Goal: Information Seeking & Learning: Learn about a topic

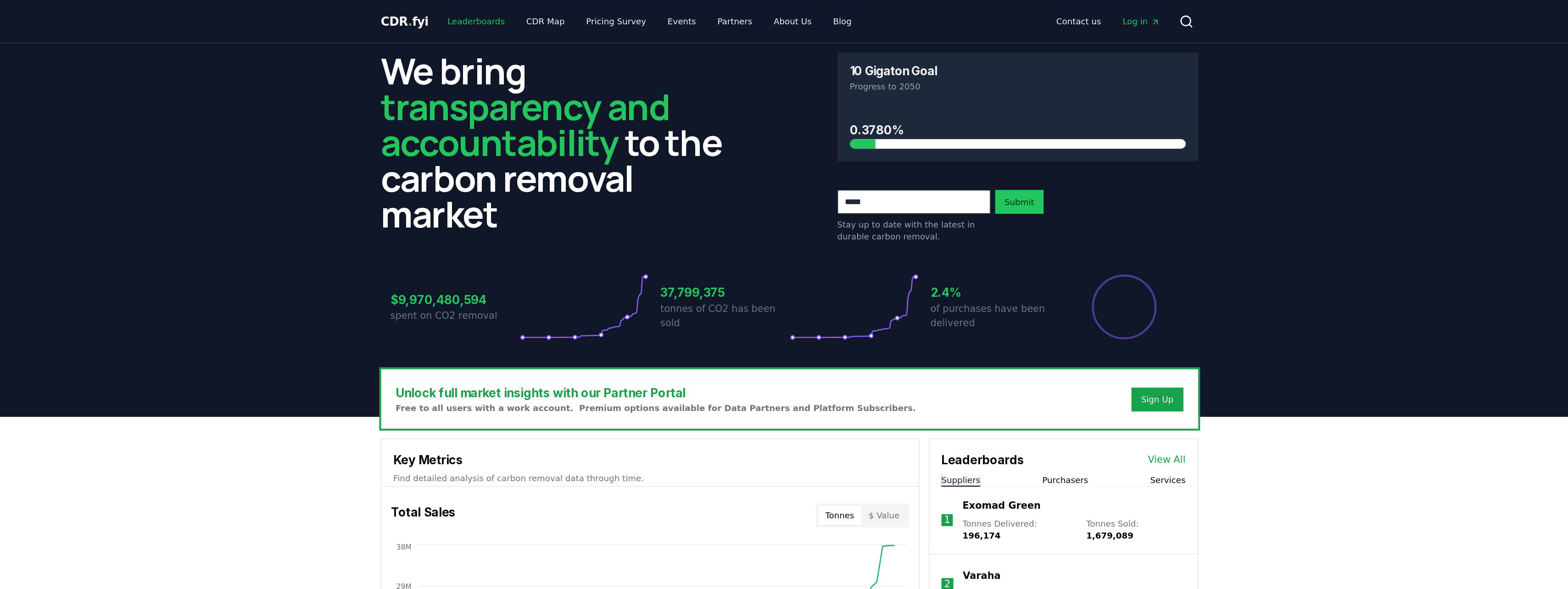
click at [364, 18] on link "Leaderboards" at bounding box center [543, 16] width 59 height 16
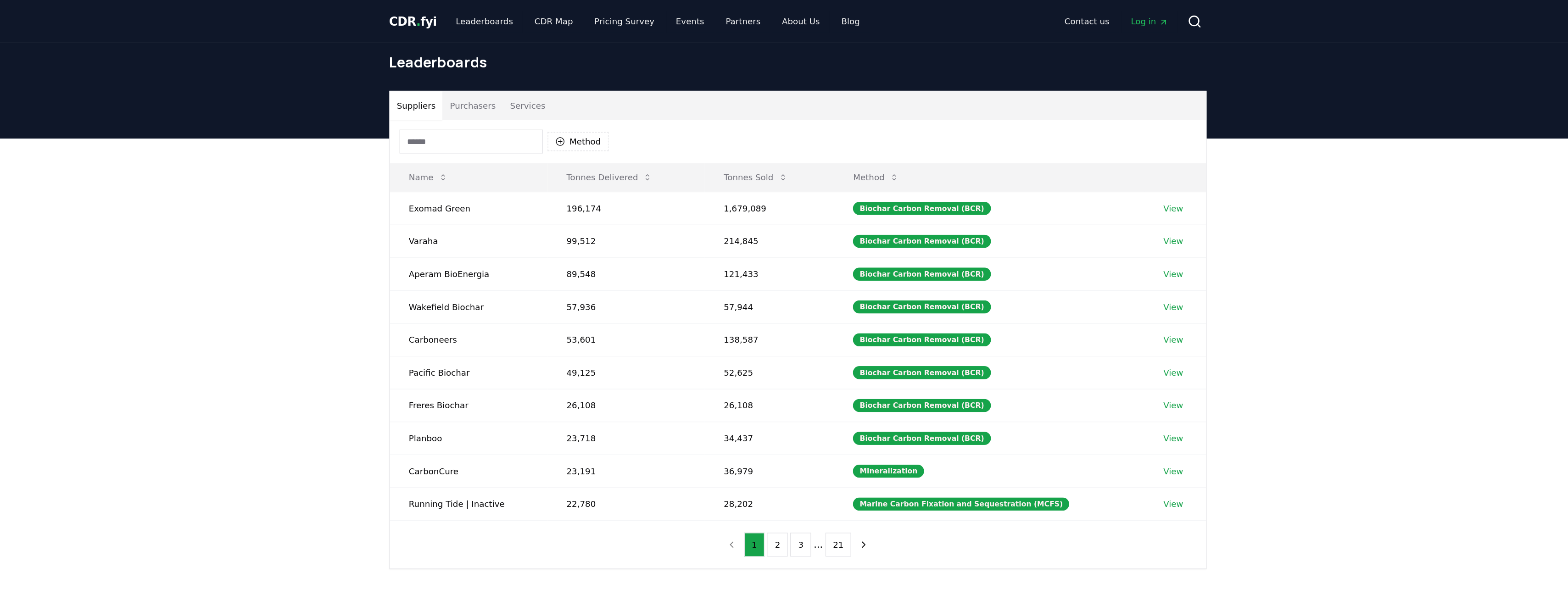
click at [364, 85] on button "Purchasers" at bounding box center [534, 82] width 46 height 22
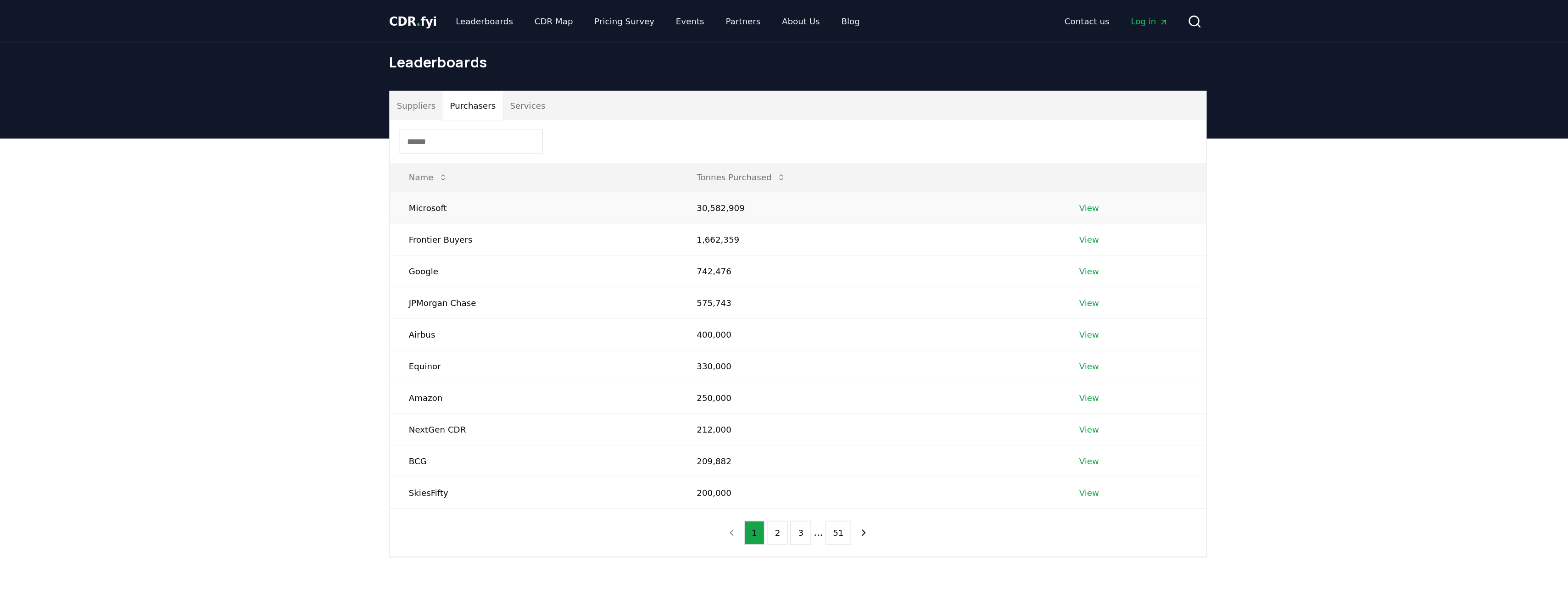
click at [364, 132] on link "View" at bounding box center [1008, 160] width 15 height 9
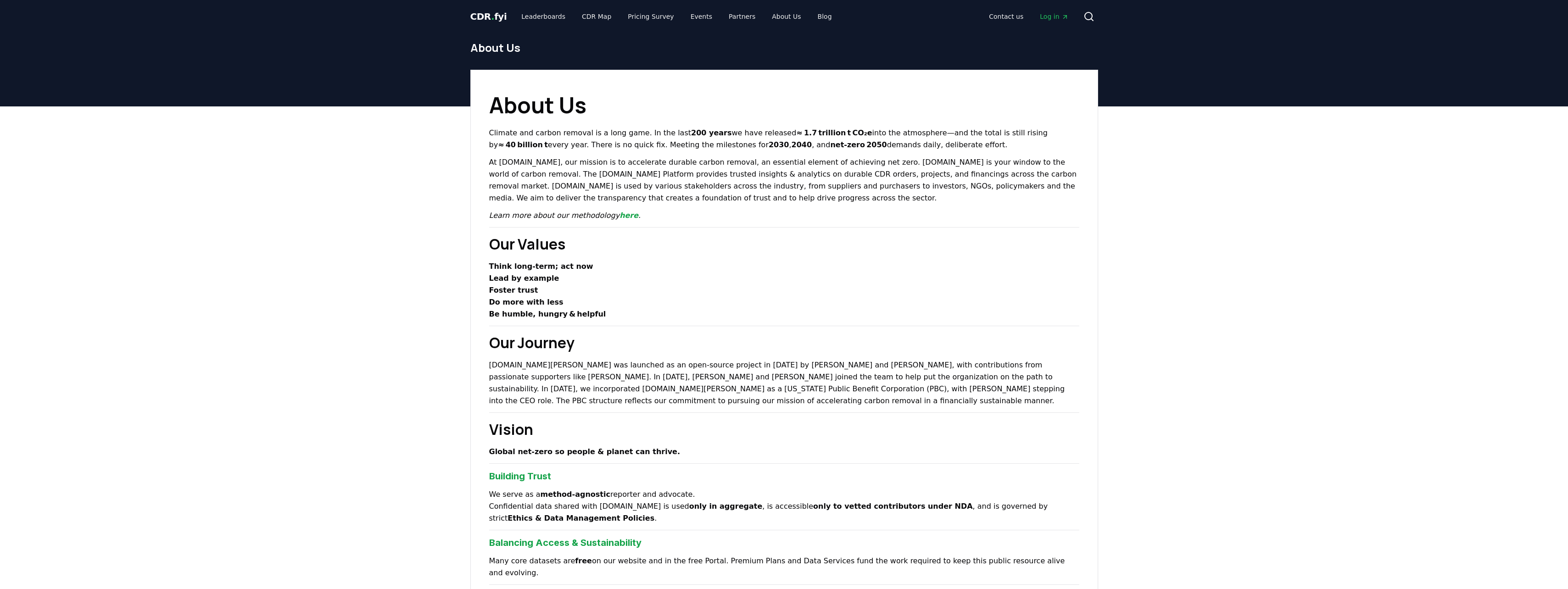
click at [667, 165] on p "At CDR.fyi, our mission is to accelerate durable carbon removal, an essential e…" at bounding box center [784, 180] width 590 height 48
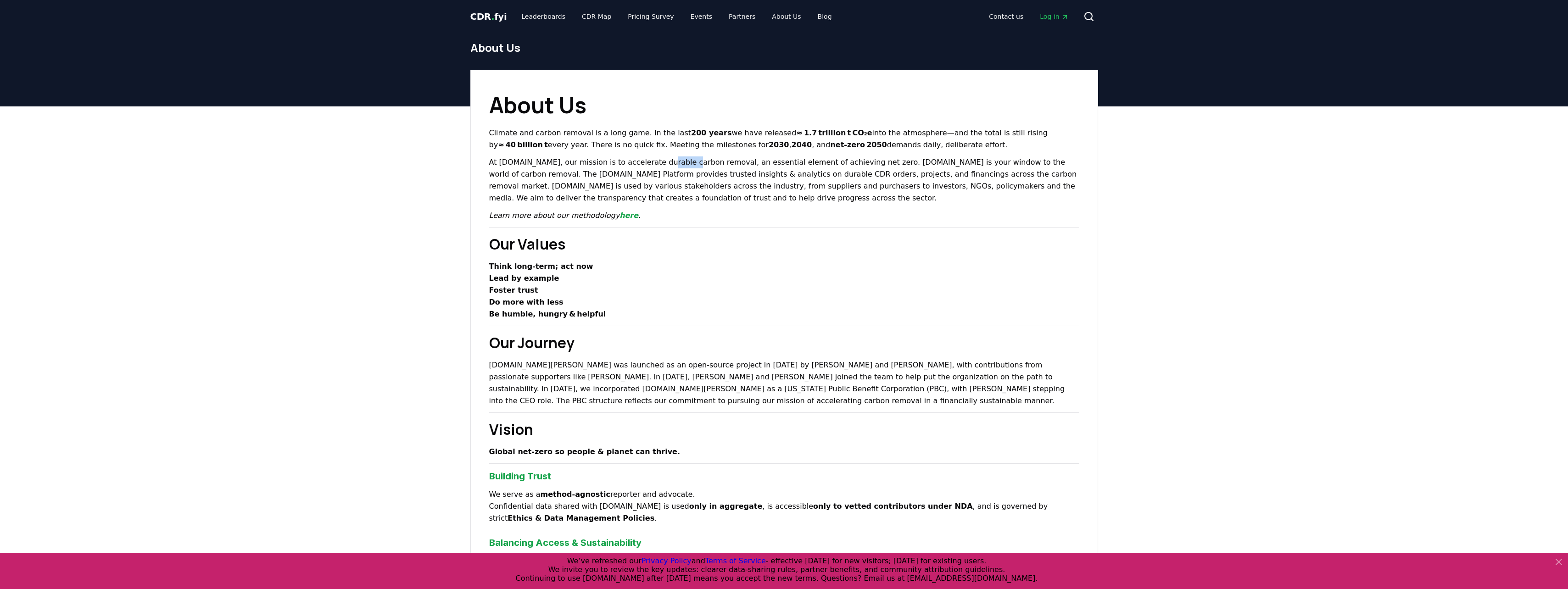
click at [667, 165] on p "At CDR.fyi, our mission is to accelerate durable carbon removal, an essential e…" at bounding box center [784, 180] width 590 height 48
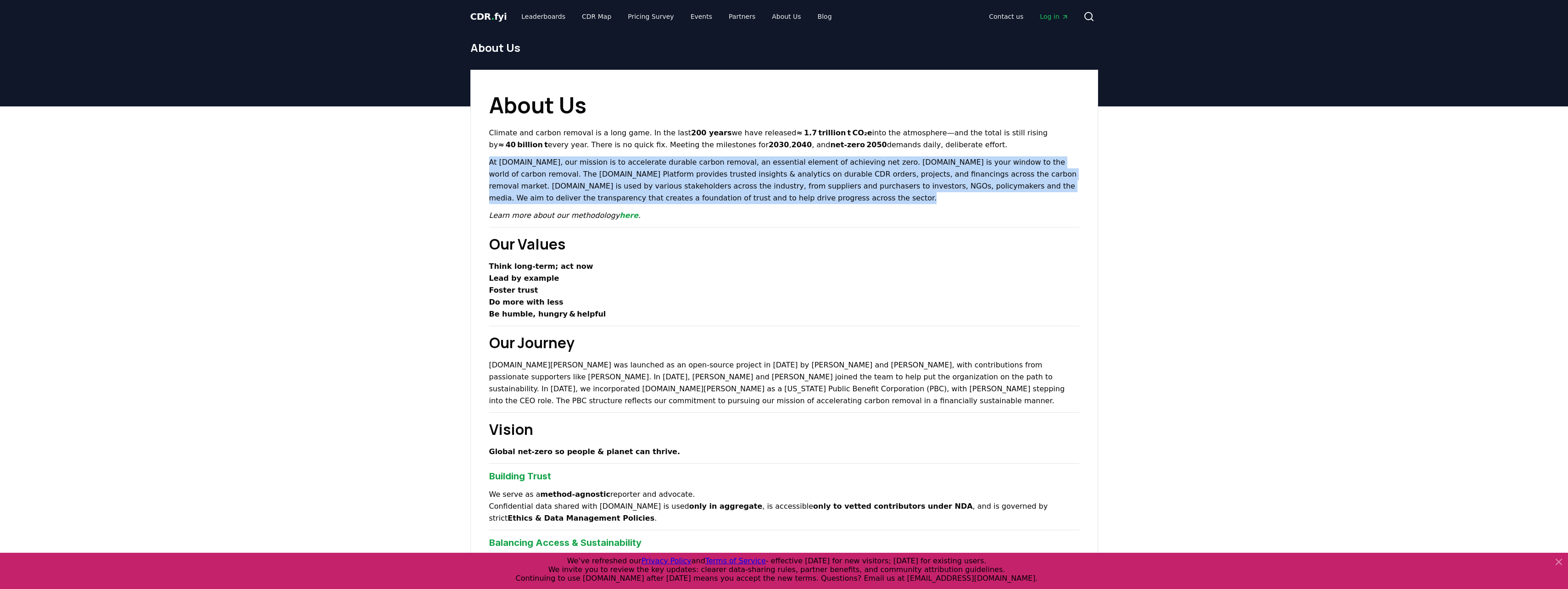
click at [667, 165] on p "At CDR.fyi, our mission is to accelerate durable carbon removal, an essential e…" at bounding box center [784, 180] width 590 height 48
drag, startPoint x: 667, startPoint y: 165, endPoint x: 608, endPoint y: 180, distance: 60.9
click at [608, 180] on p "At CDR.fyi, our mission is to accelerate durable carbon removal, an essential e…" at bounding box center [784, 180] width 590 height 48
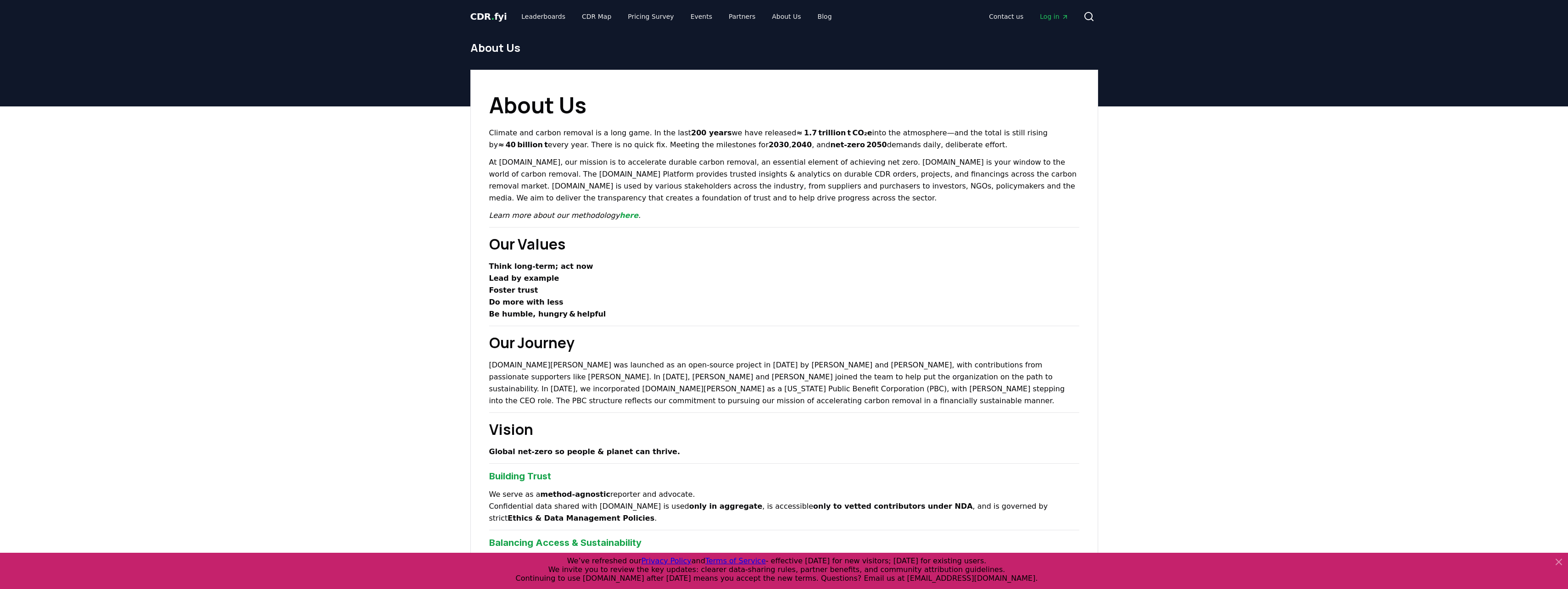
click at [662, 201] on p "At CDR.fyi, our mission is to accelerate durable carbon removal, an essential e…" at bounding box center [784, 180] width 590 height 48
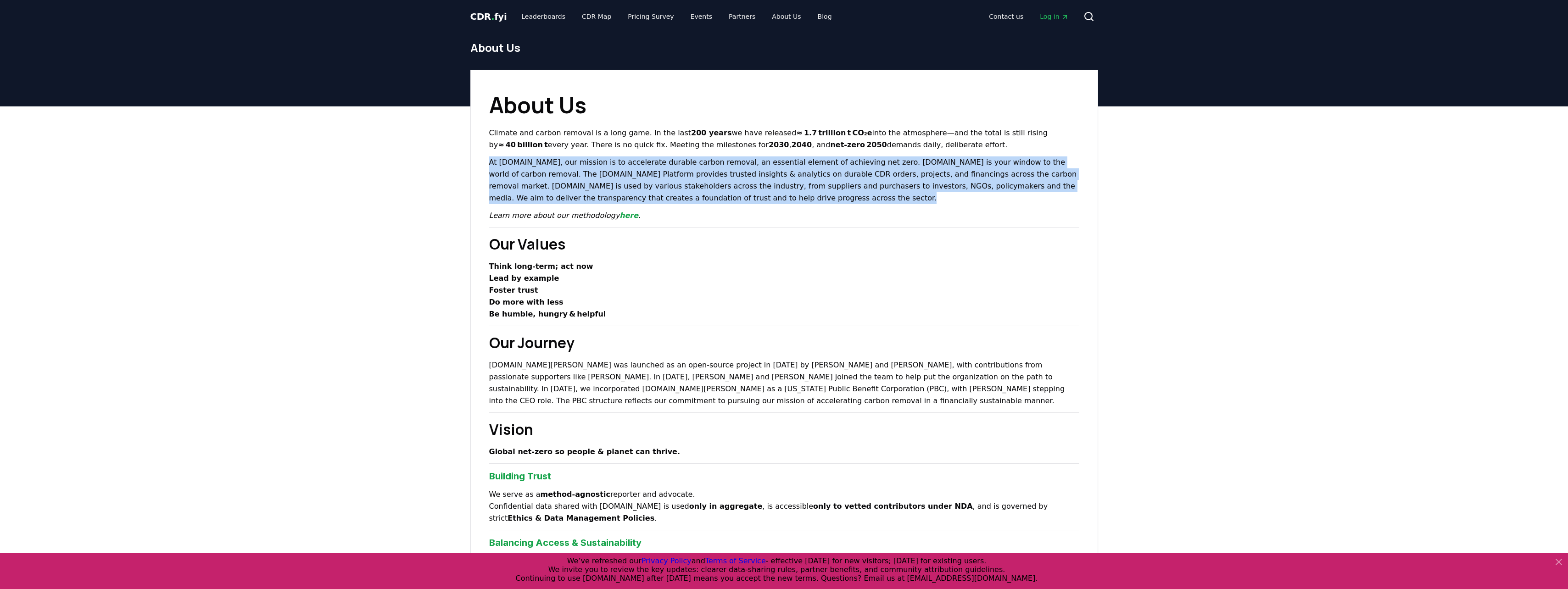
click at [662, 201] on p "At CDR.fyi, our mission is to accelerate durable carbon removal, an essential e…" at bounding box center [784, 180] width 590 height 48
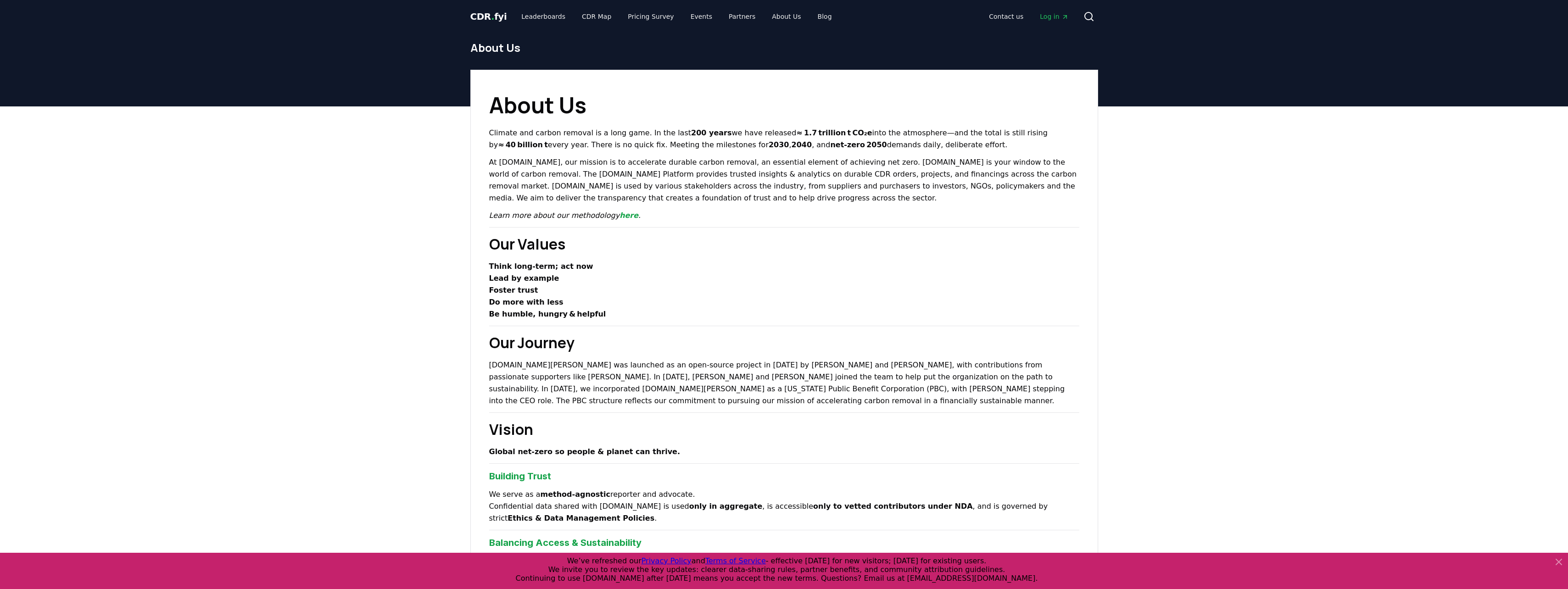
drag, startPoint x: 662, startPoint y: 201, endPoint x: 640, endPoint y: 211, distance: 24.2
click at [640, 211] on p "Learn more about our methodology here ." at bounding box center [784, 215] width 590 height 12
click at [588, 216] on em "Learn more about our methodology here ." at bounding box center [565, 215] width 152 height 9
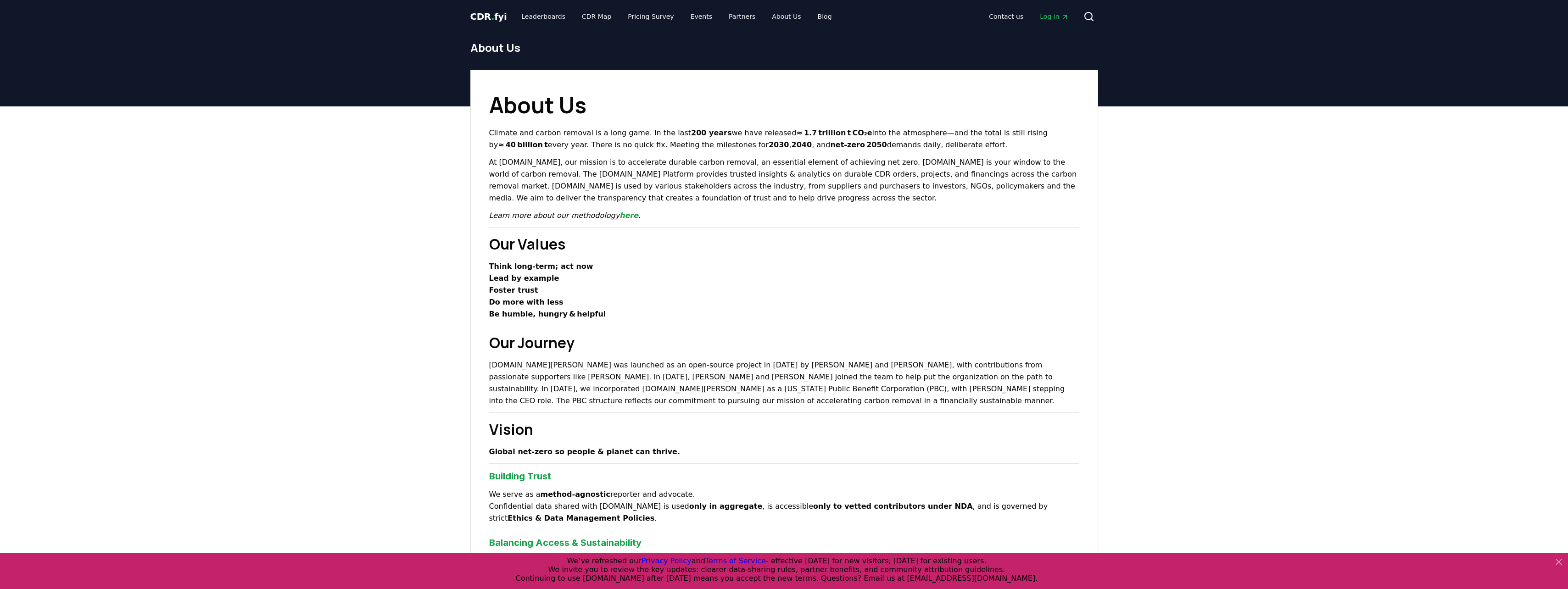
drag, startPoint x: 588, startPoint y: 216, endPoint x: 585, endPoint y: 310, distance: 94.0
click at [585, 310] on strong "Be humble, hungry & helpful" at bounding box center [548, 314] width 117 height 9
click at [598, 15] on link "CDR Map" at bounding box center [596, 16] width 44 height 16
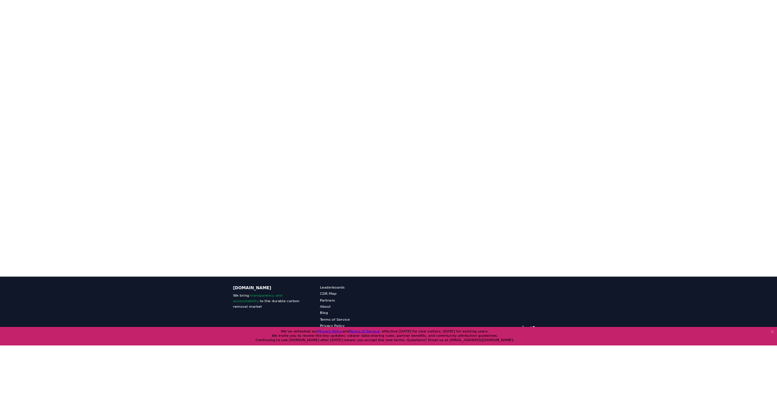
scroll to position [133, 0]
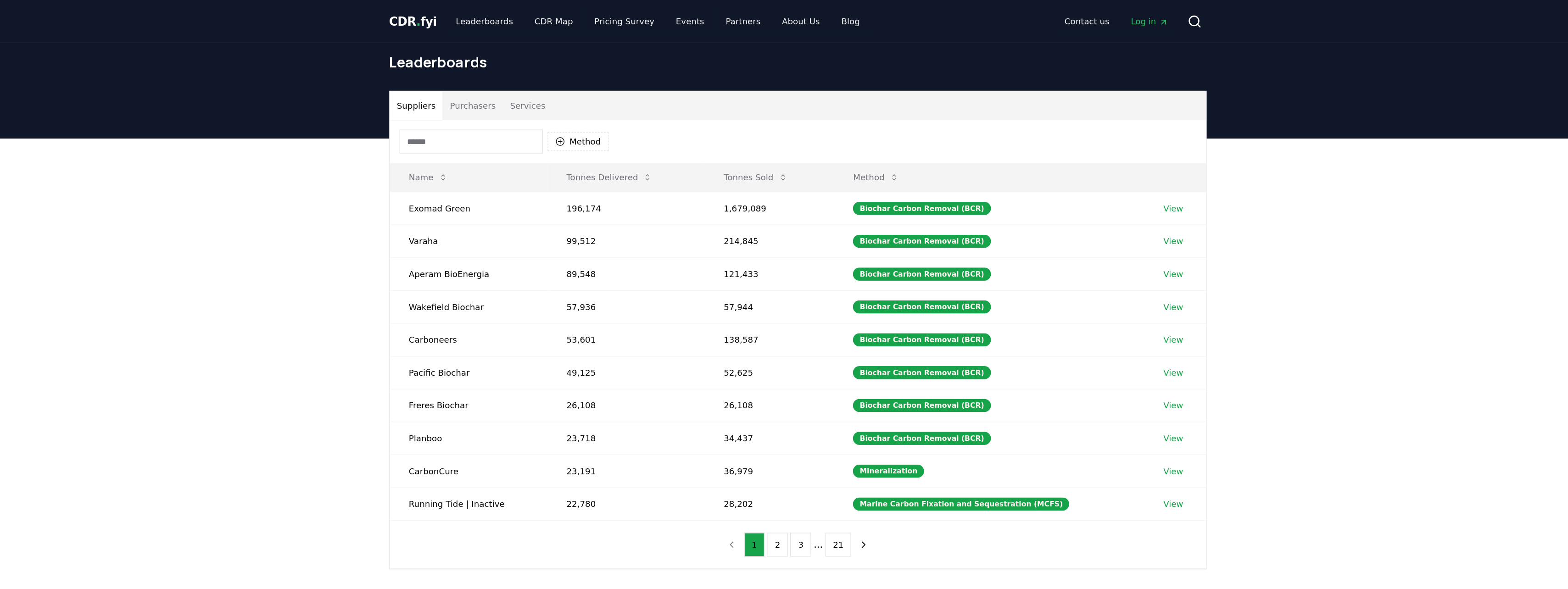
click at [532, 75] on button "Purchasers" at bounding box center [534, 82] width 46 height 22
click at [492, 77] on button "Suppliers" at bounding box center [491, 82] width 41 height 22
click at [533, 79] on button "Purchasers" at bounding box center [534, 82] width 46 height 22
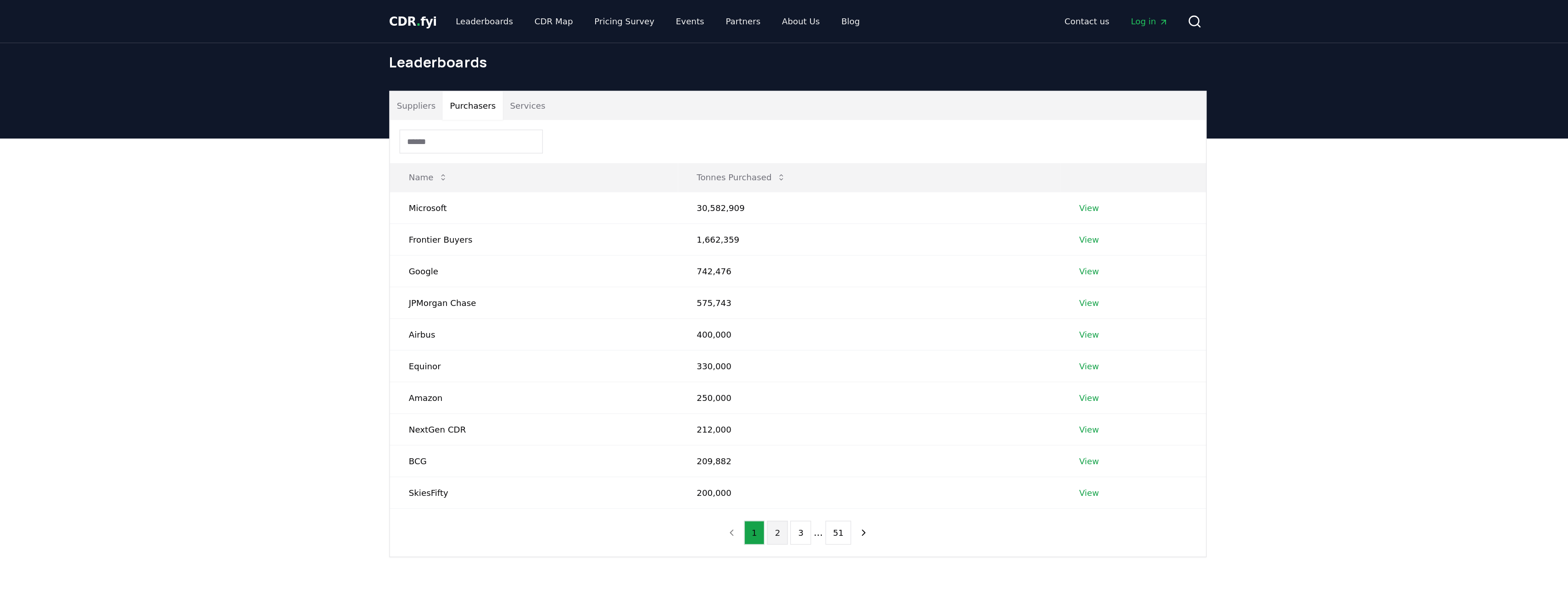
click at [771, 411] on button "2" at bounding box center [769, 409] width 16 height 19
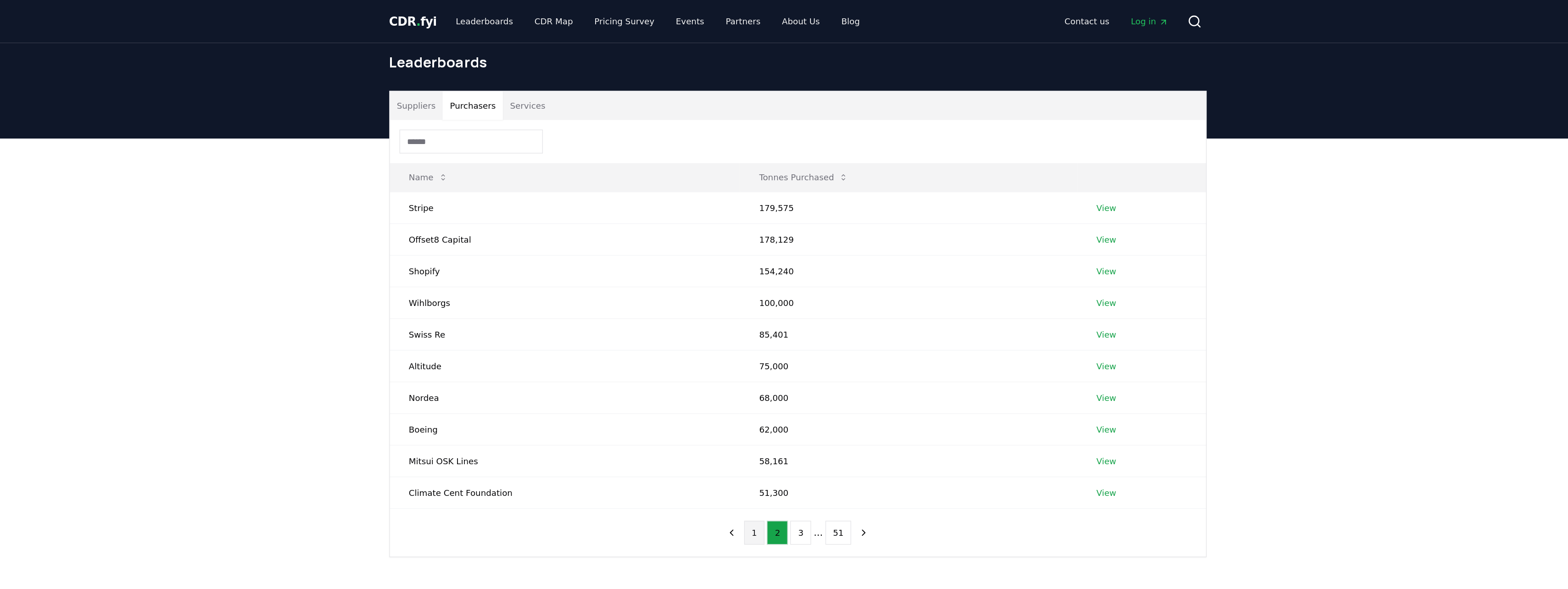
click at [752, 405] on button "1" at bounding box center [751, 409] width 16 height 19
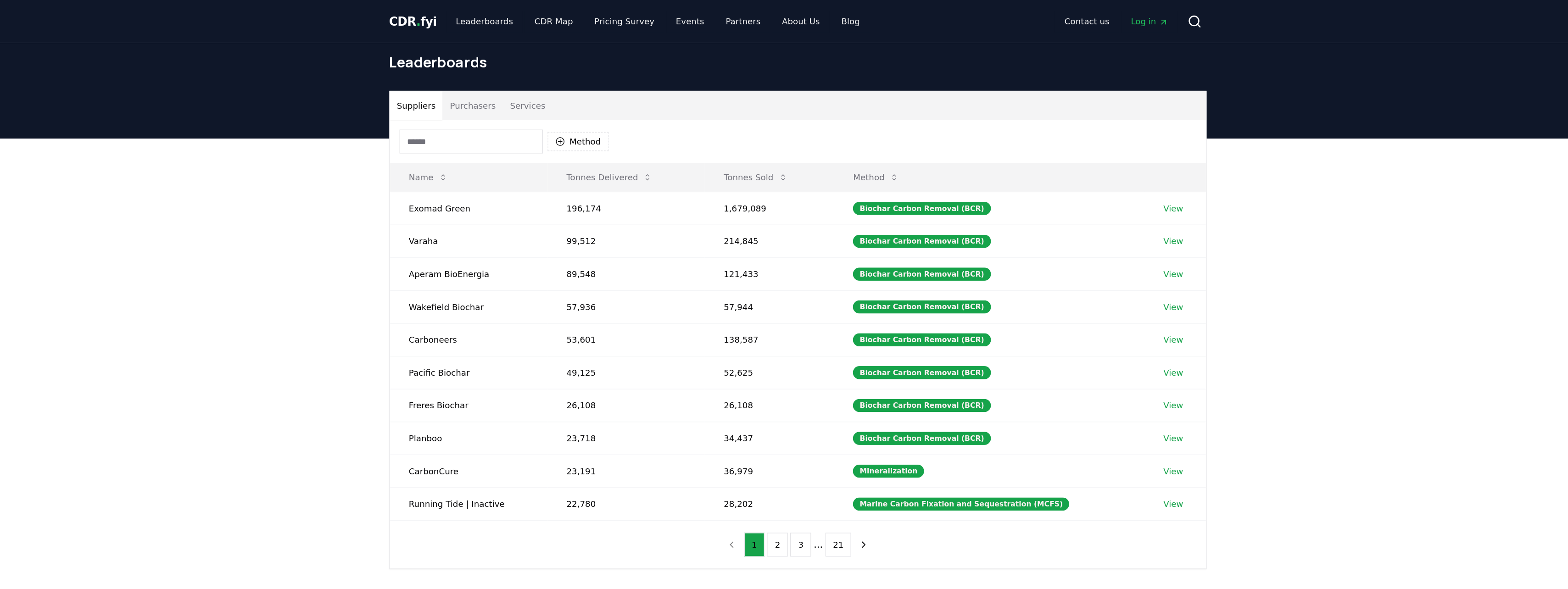
click at [537, 87] on button "Purchasers" at bounding box center [534, 82] width 46 height 22
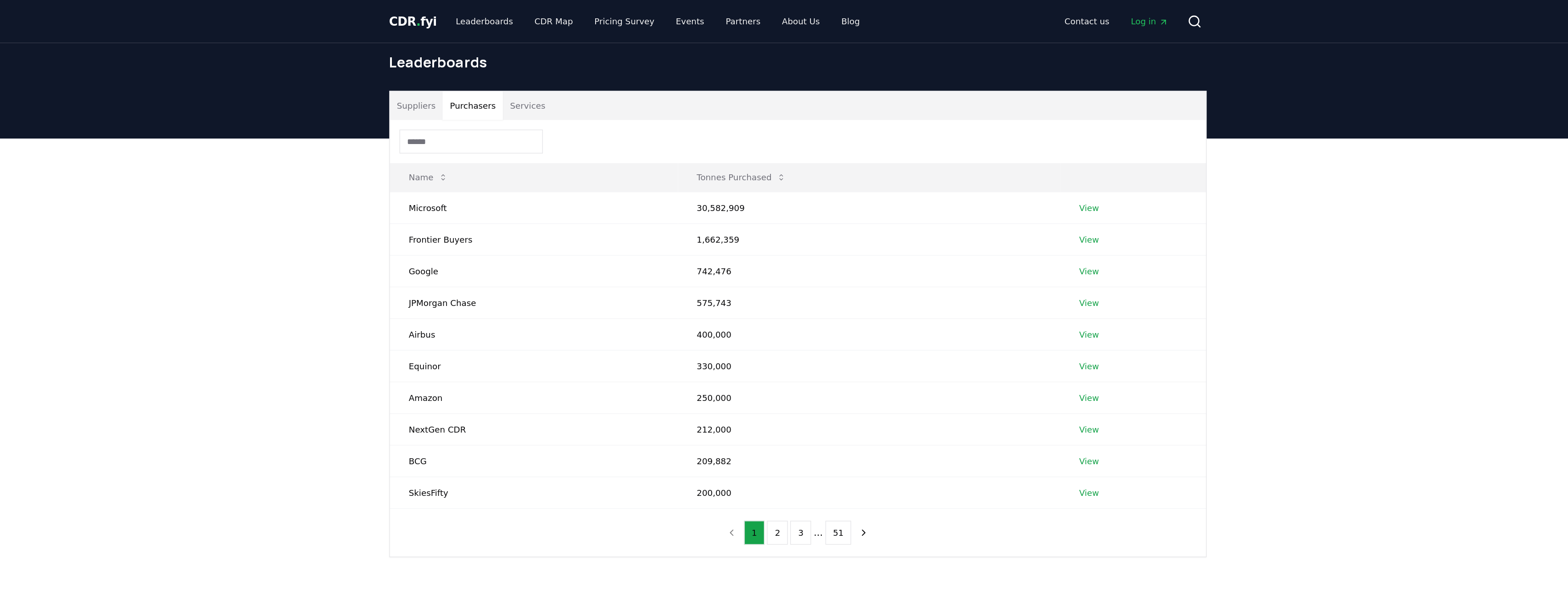
click at [570, 86] on button "Services" at bounding box center [576, 82] width 38 height 22
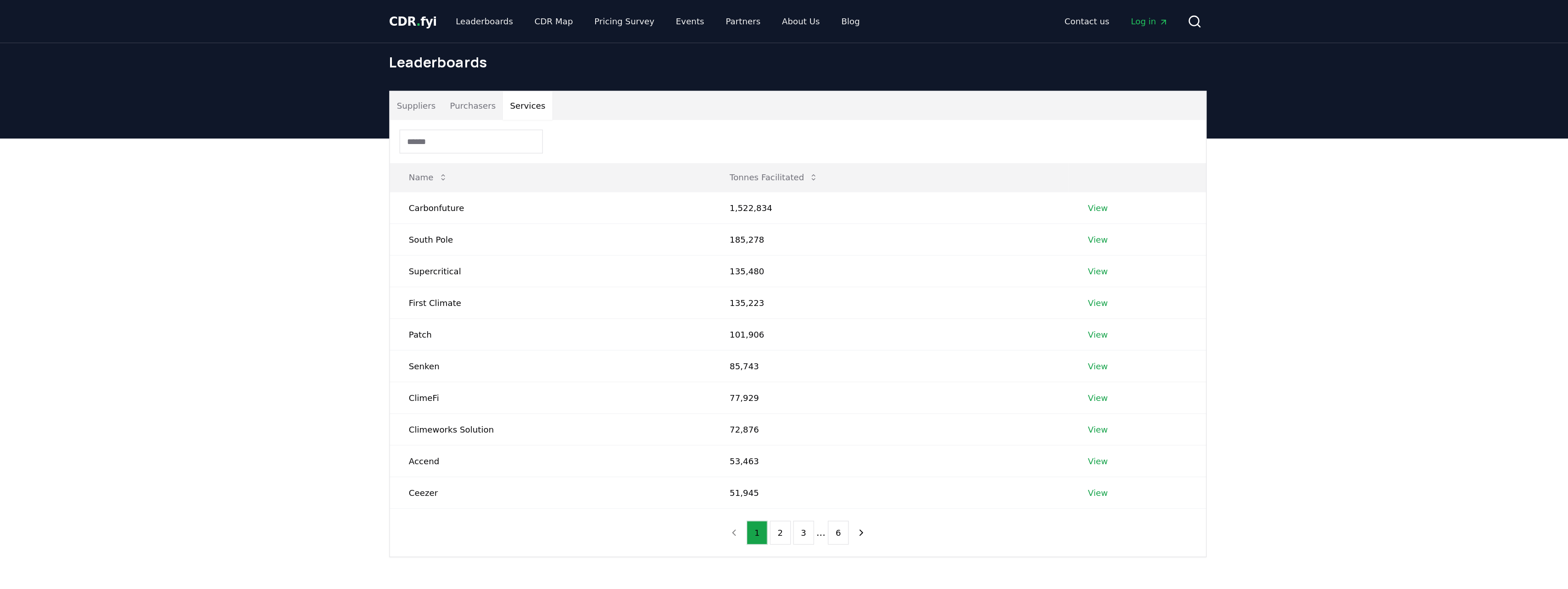
click at [547, 82] on button "Purchasers" at bounding box center [534, 82] width 46 height 22
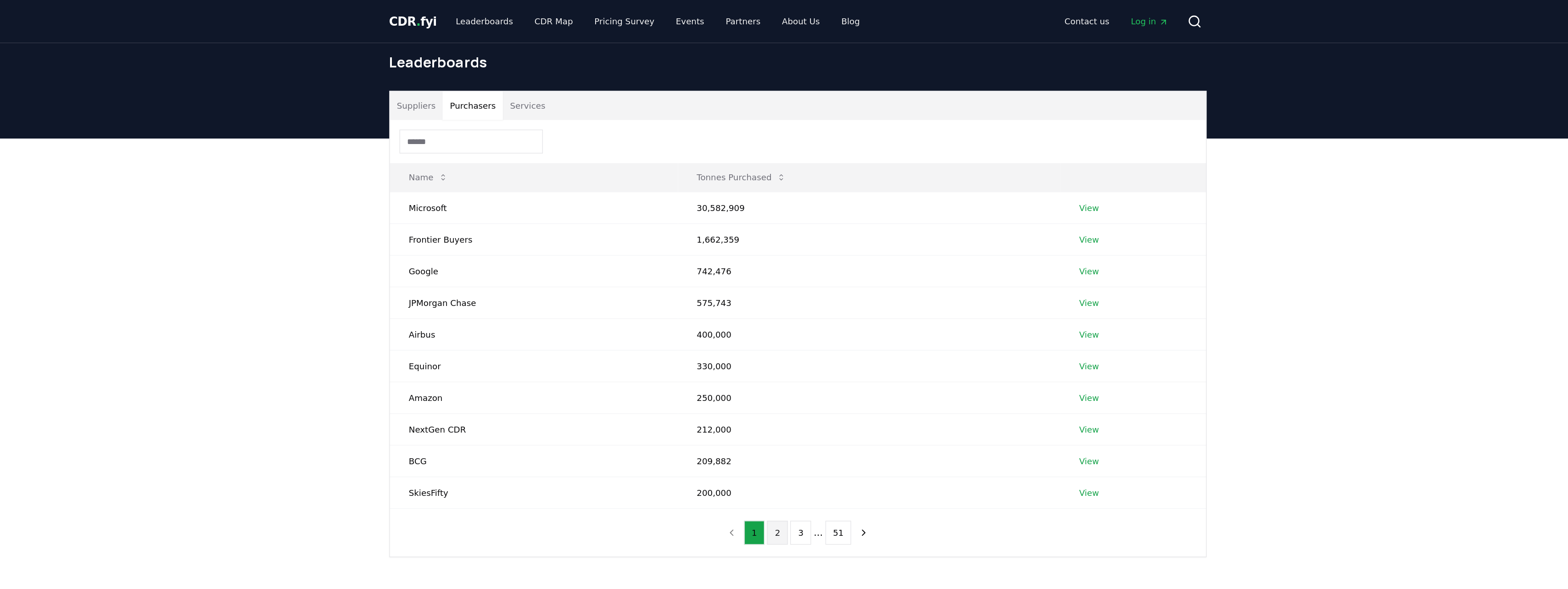
click at [769, 409] on button "2" at bounding box center [769, 409] width 16 height 19
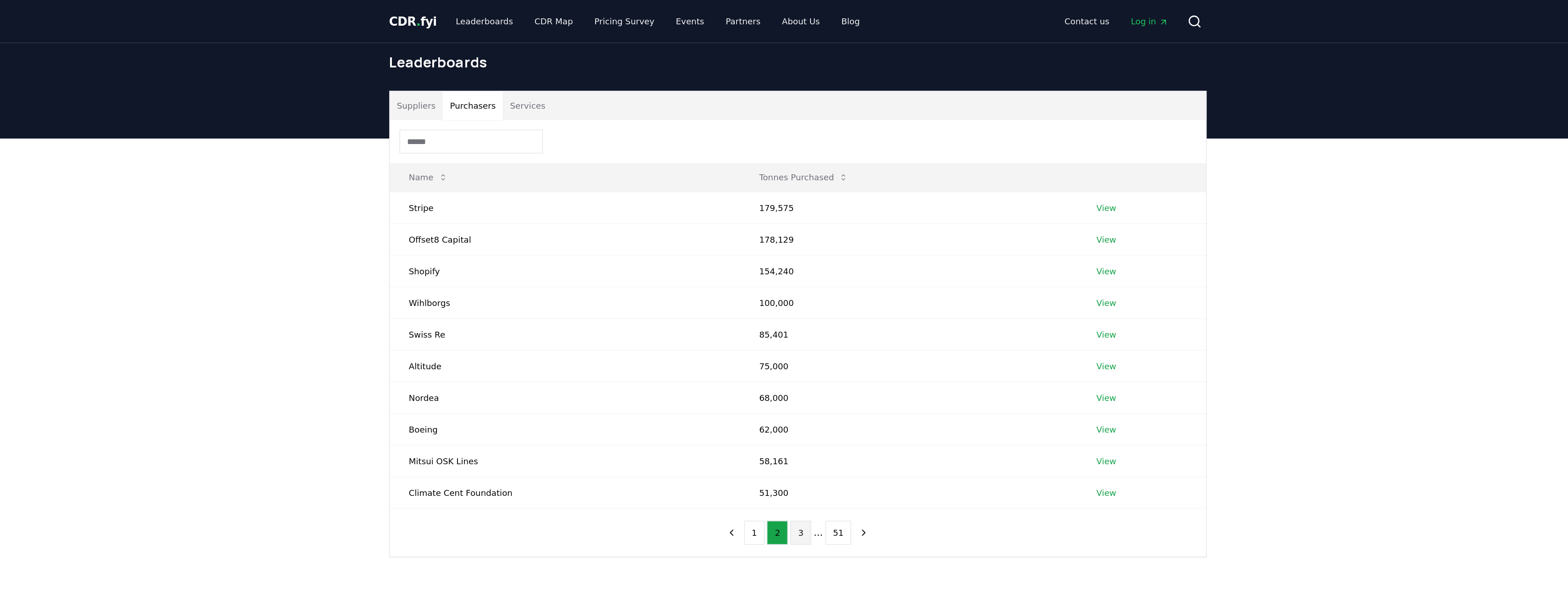
click at [789, 409] on button "3" at bounding box center [787, 409] width 16 height 19
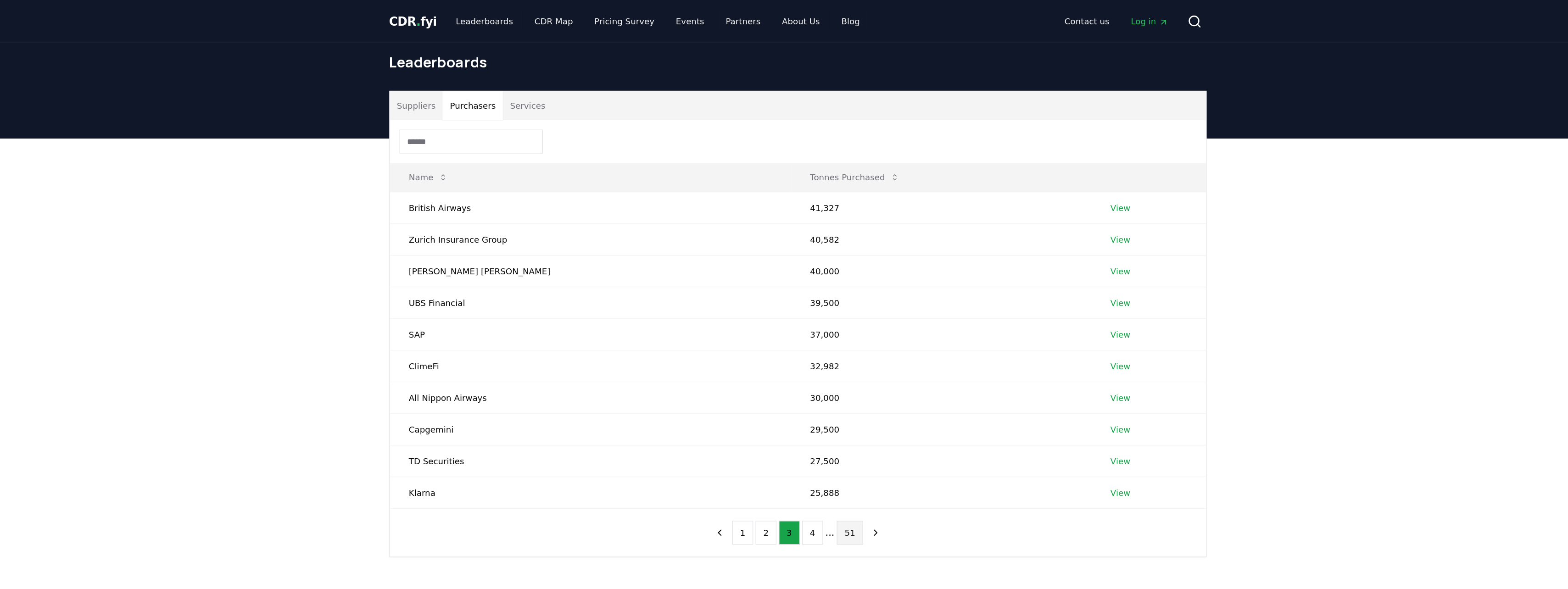
click at [819, 411] on button "51" at bounding box center [824, 409] width 20 height 19
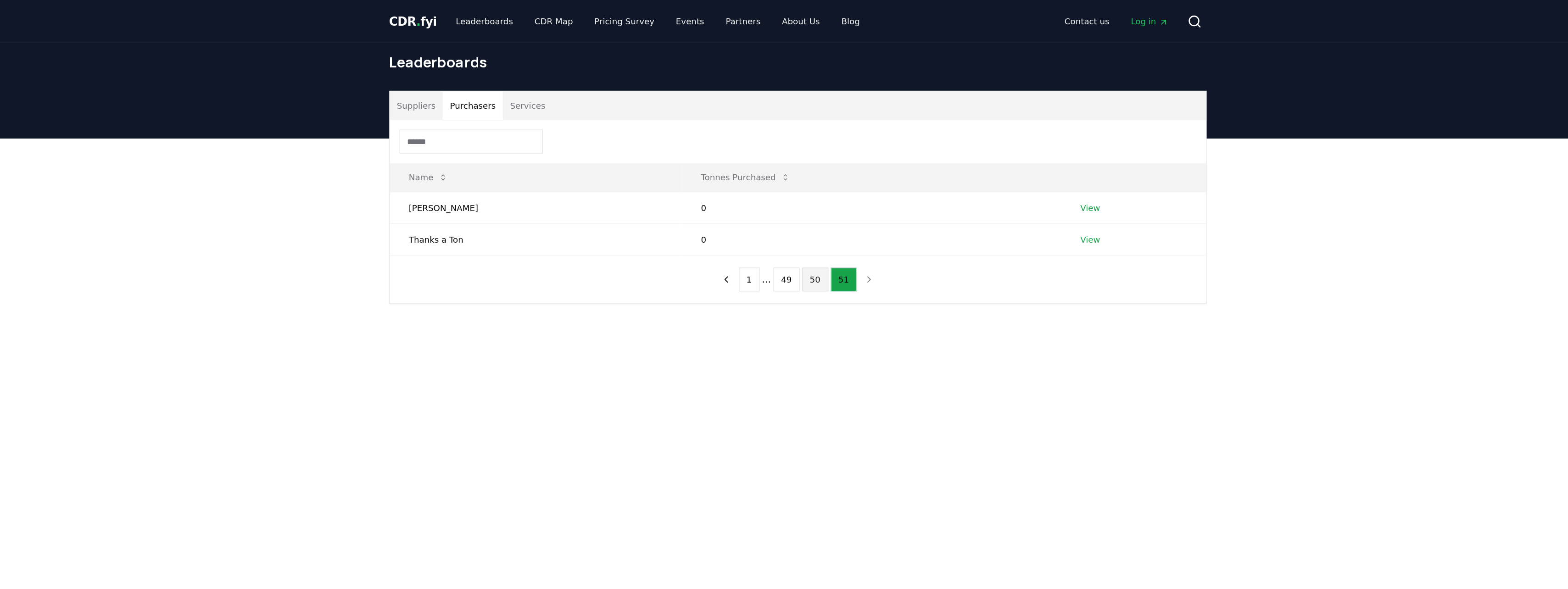
click at [796, 218] on button "50" at bounding box center [797, 215] width 20 height 19
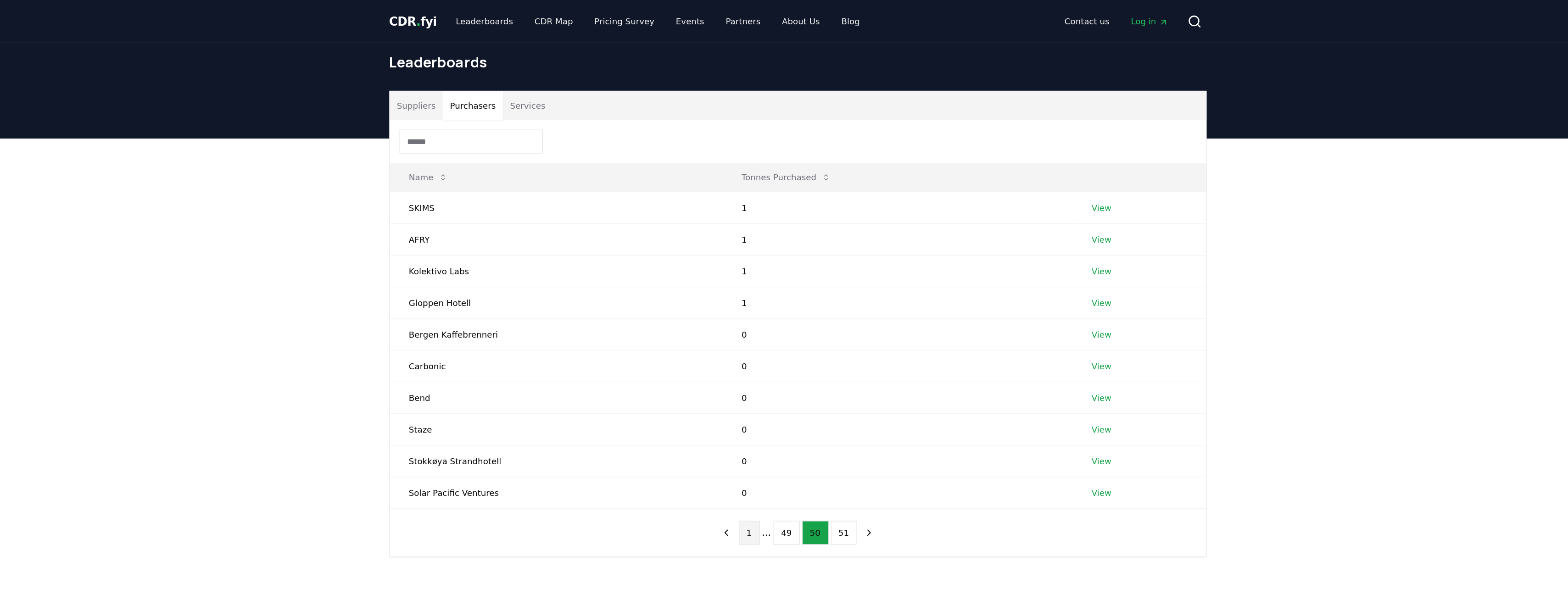
click at [746, 406] on button "1" at bounding box center [747, 409] width 16 height 19
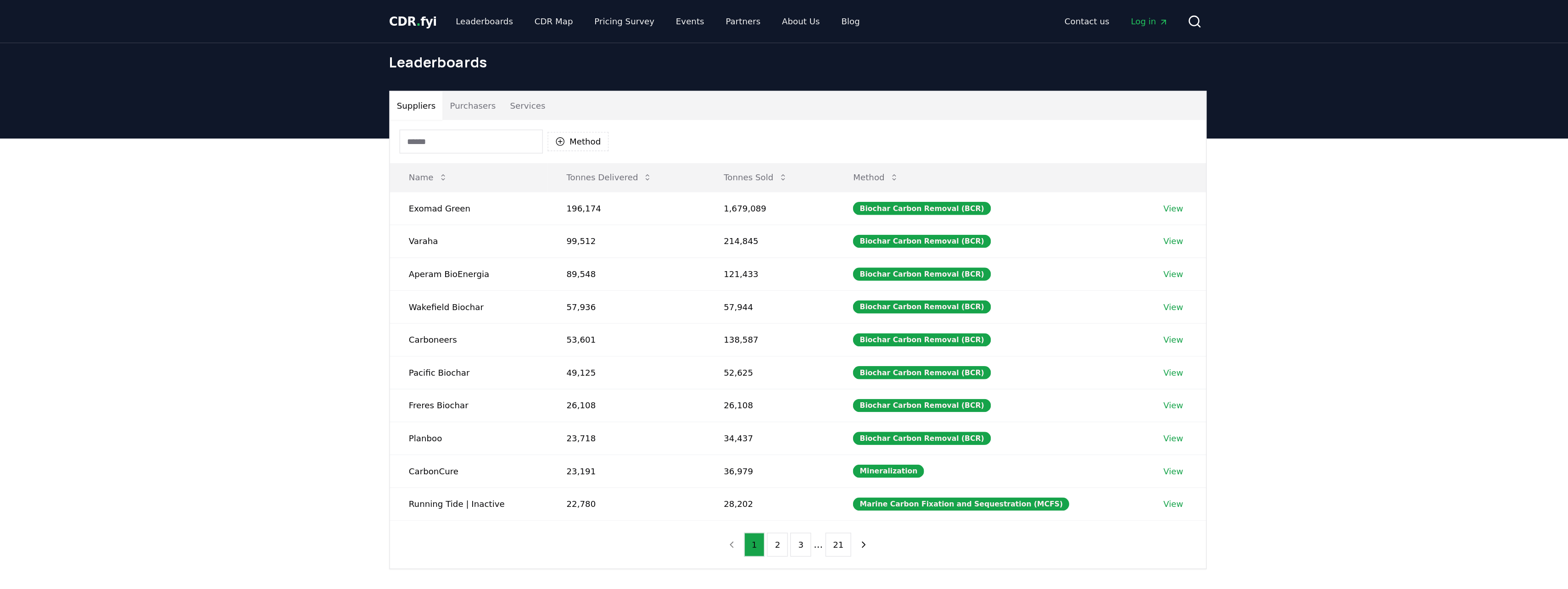
click at [496, 73] on button "Suppliers" at bounding box center [491, 82] width 41 height 22
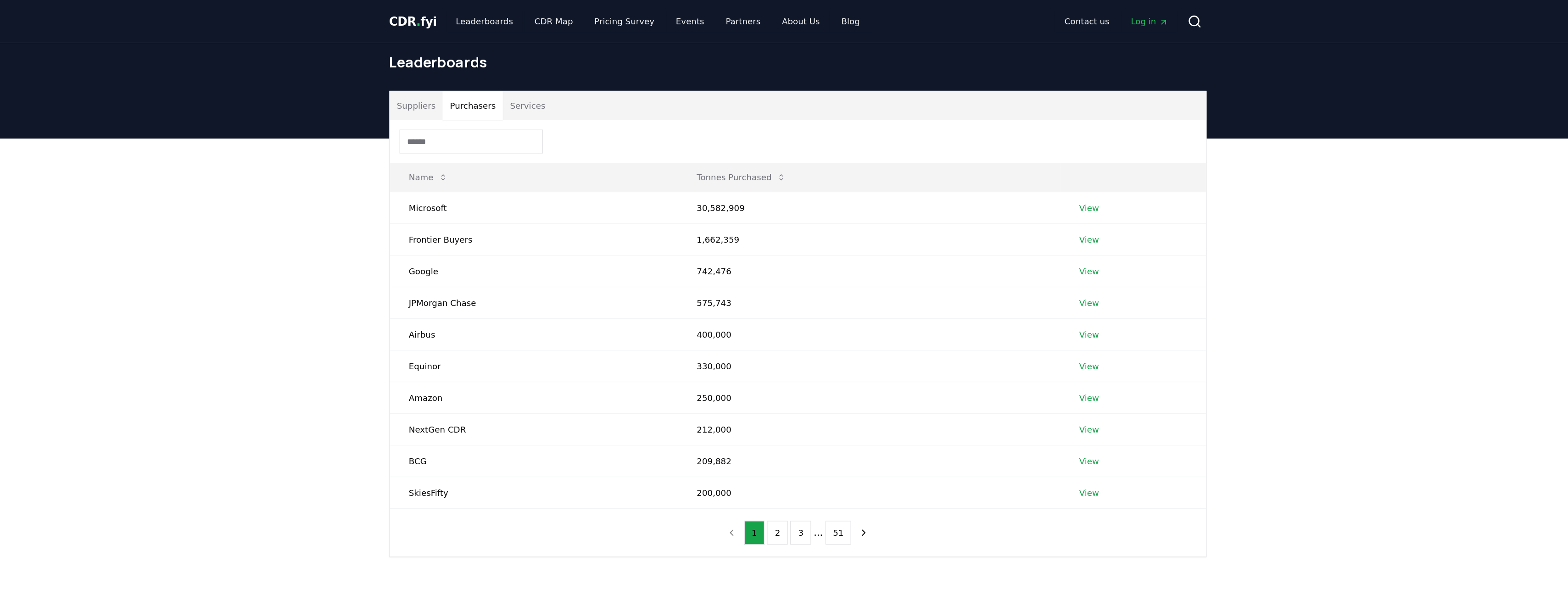
click at [534, 81] on button "Purchasers" at bounding box center [534, 82] width 46 height 22
click at [498, 11] on span "CDR . fyi" at bounding box center [488, 16] width 36 height 11
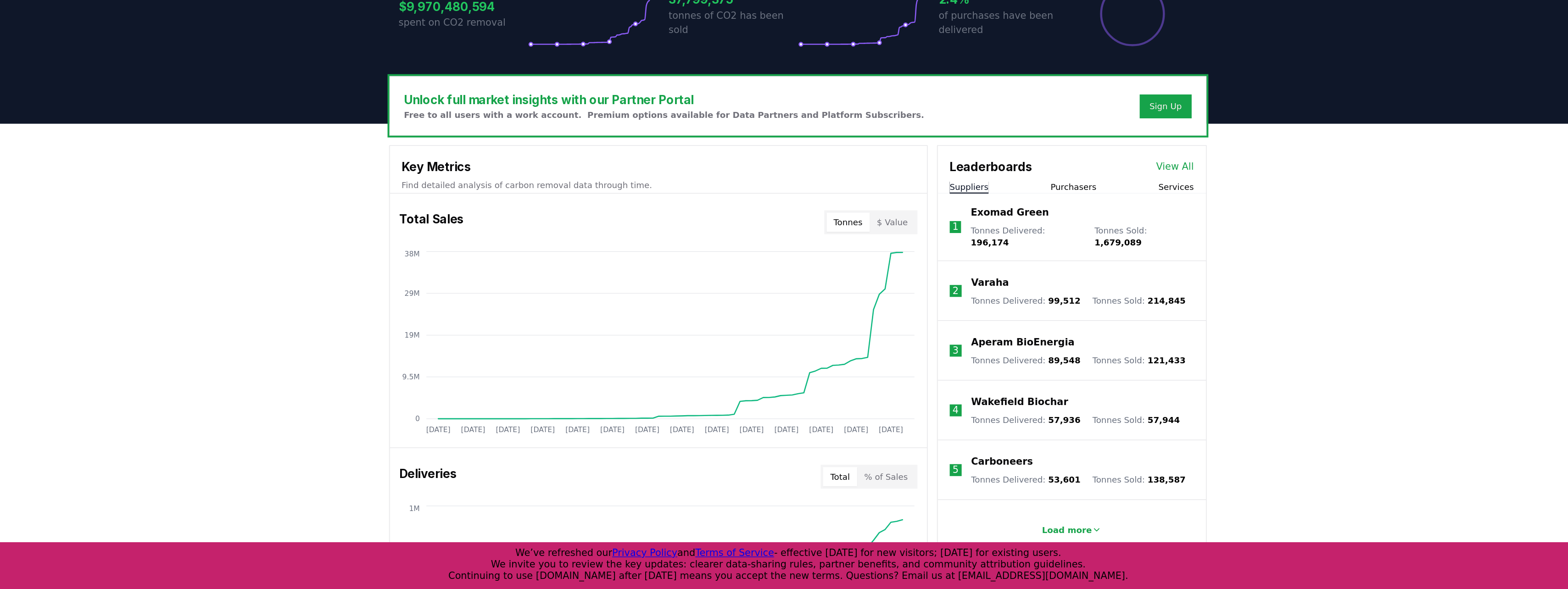
scroll to position [94, 0]
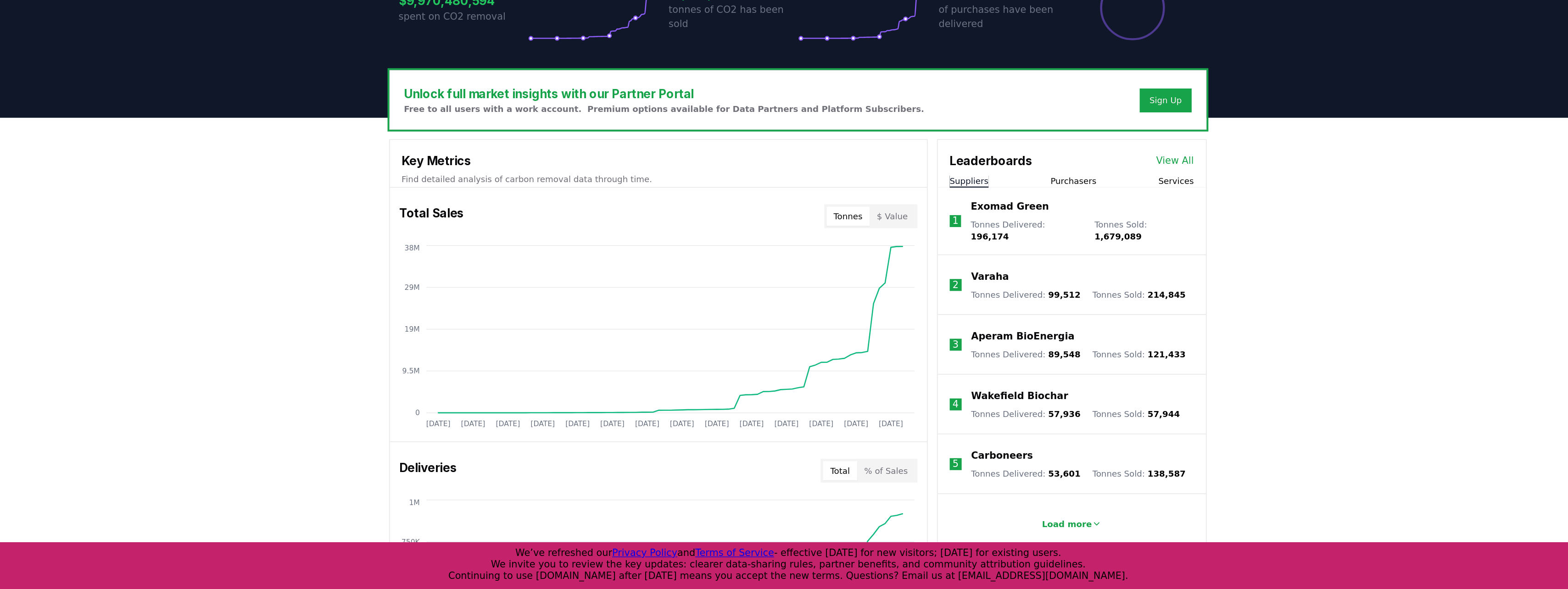
click at [1001, 277] on button "Purchasers" at bounding box center [996, 276] width 36 height 9
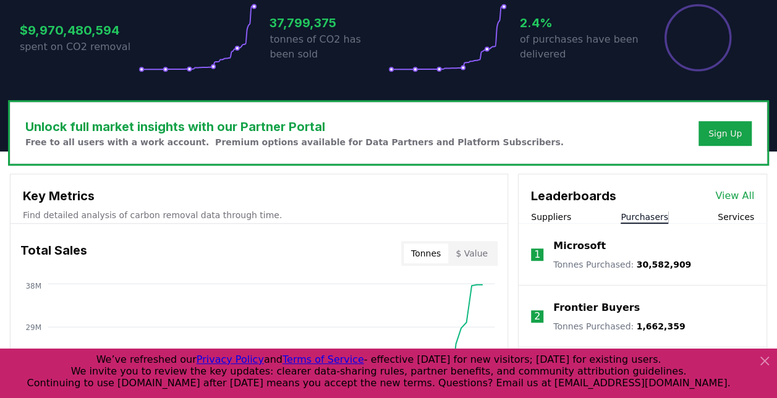
scroll to position [0, 0]
